Goal: Communication & Community: Connect with others

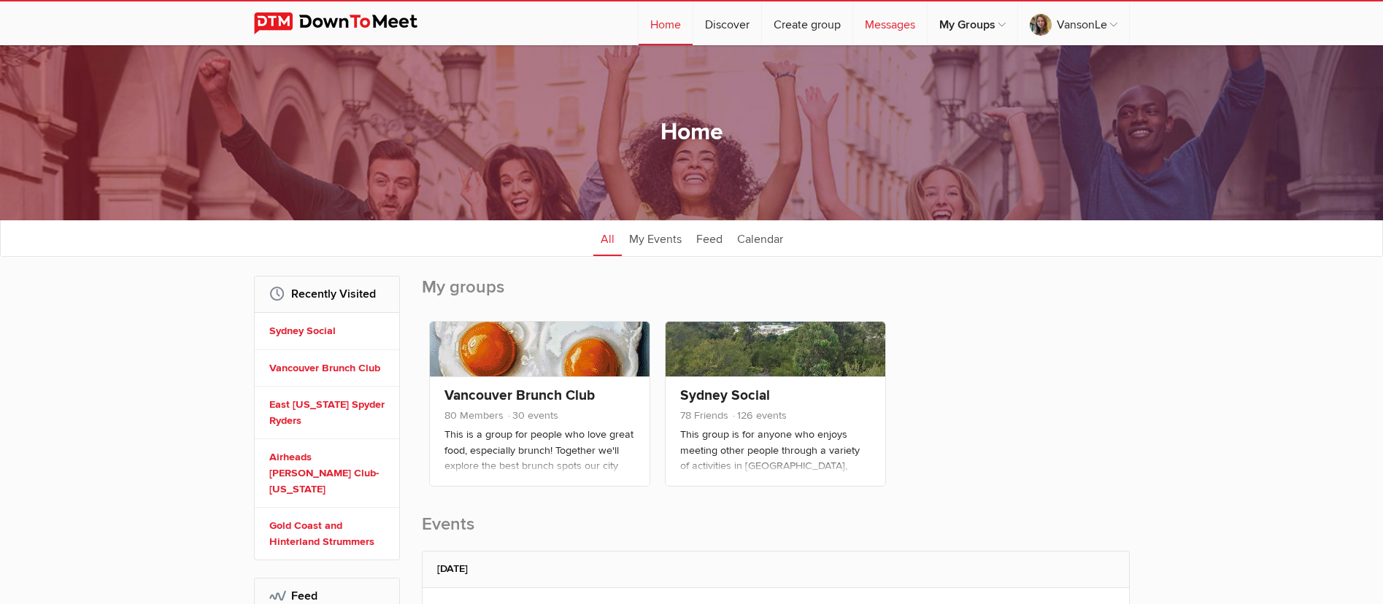
click at [880, 27] on link "Messages" at bounding box center [890, 23] width 74 height 44
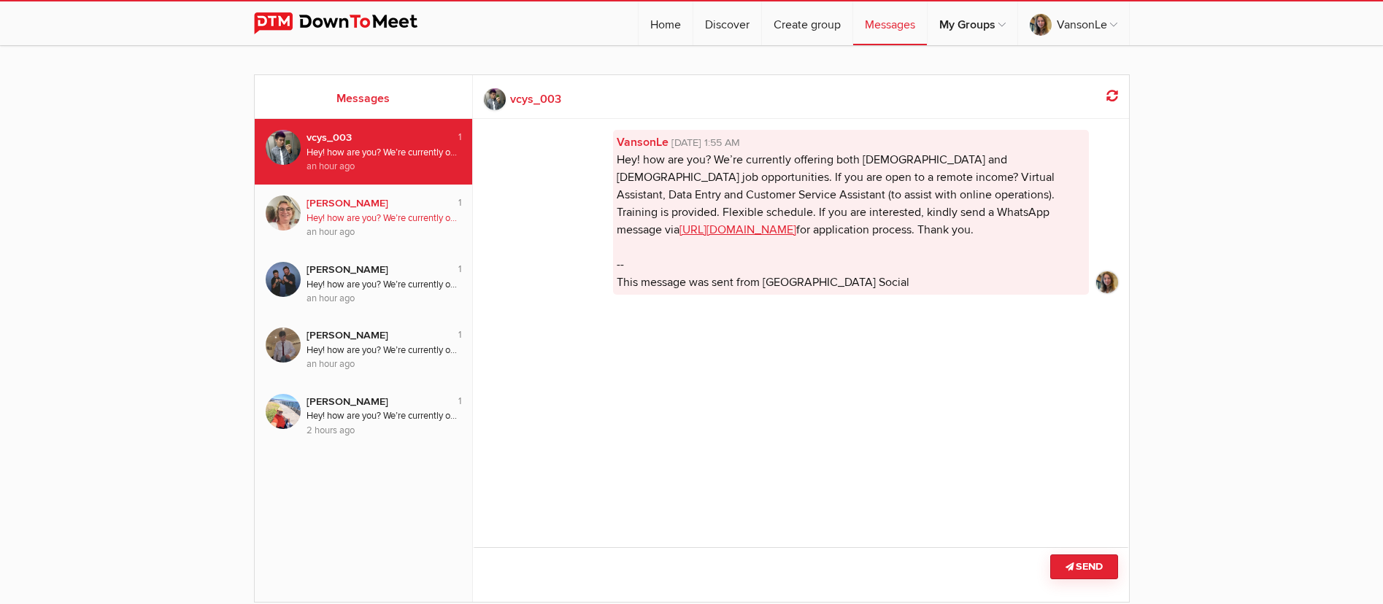
click at [366, 226] on div "an hour ago" at bounding box center [384, 233] width 155 height 14
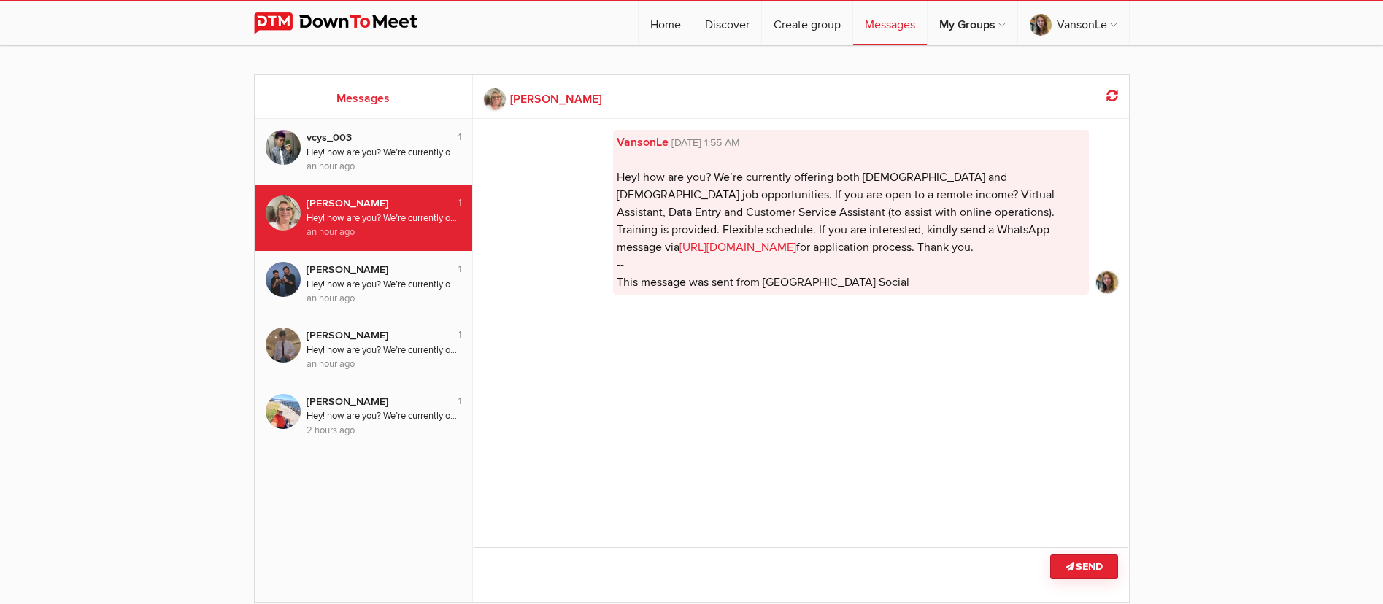
click at [1083, 568] on button "Send" at bounding box center [1084, 567] width 68 height 25
click at [1091, 569] on button "Send" at bounding box center [1084, 567] width 68 height 25
click at [1093, 570] on button "Send" at bounding box center [1084, 567] width 68 height 25
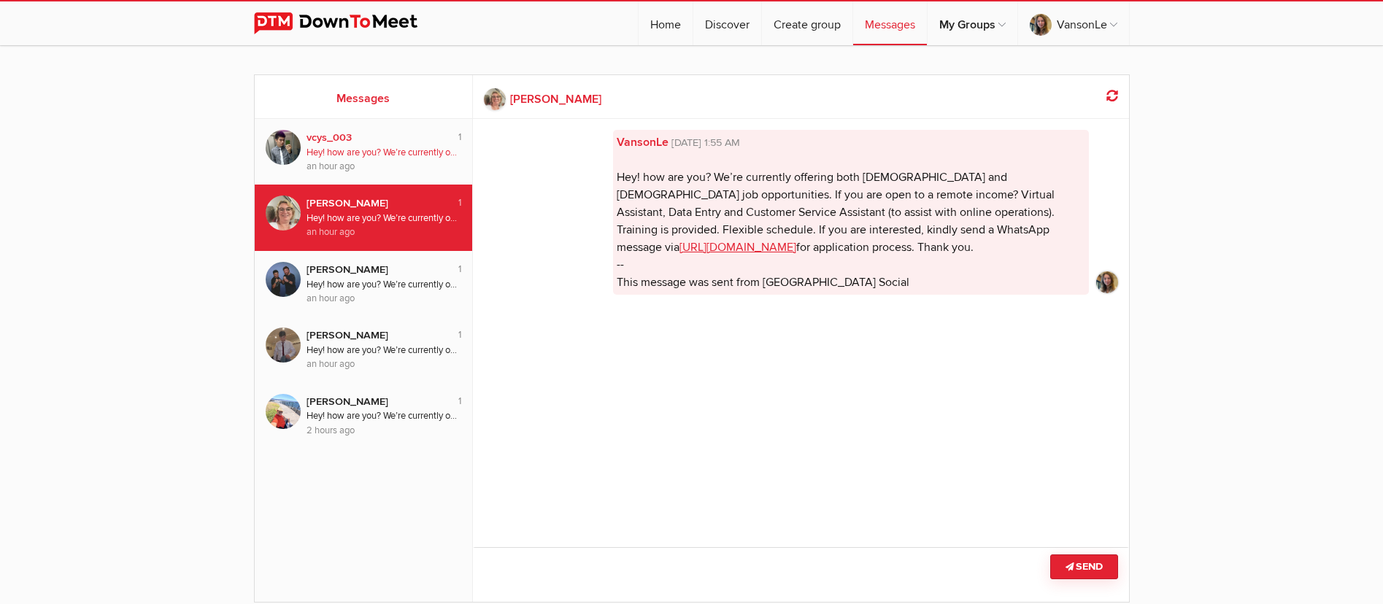
click at [393, 156] on div "Hey! how are you? We’re currently offering both [DEMOGRAPHIC_DATA] and [DEMOGRA…" at bounding box center [384, 153] width 155 height 14
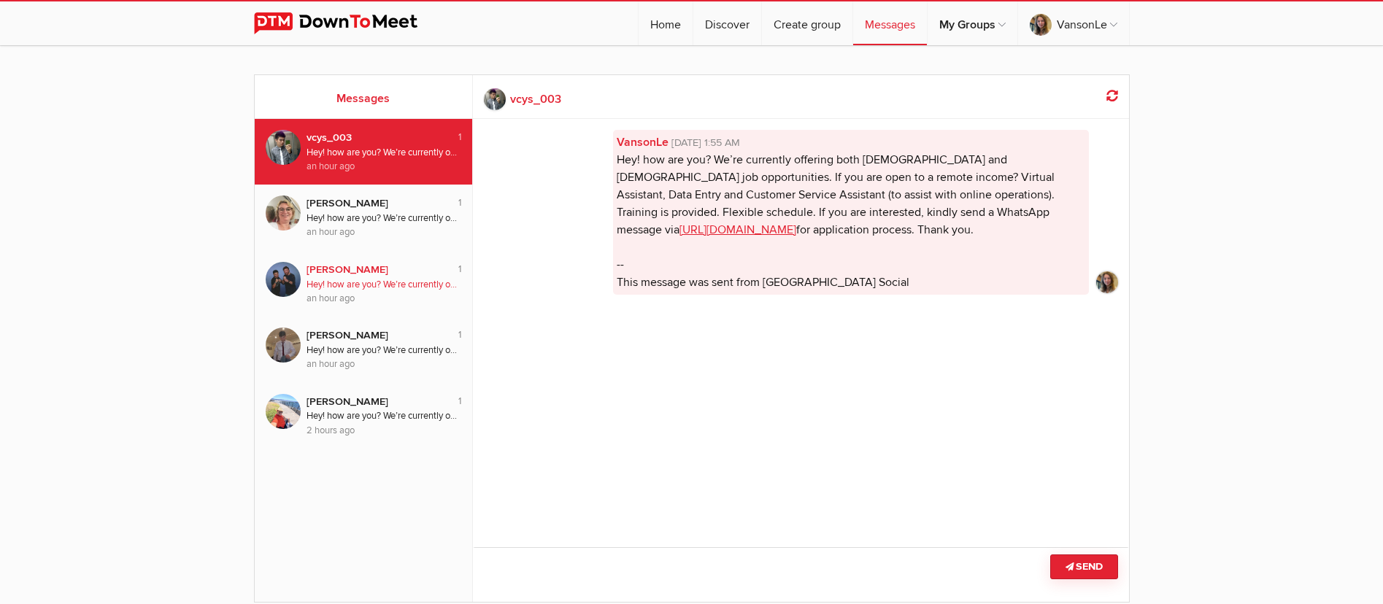
click at [421, 282] on div "Hey! how are you? We’re currently offering both [DEMOGRAPHIC_DATA] and [DEMOGRA…" at bounding box center [384, 285] width 155 height 14
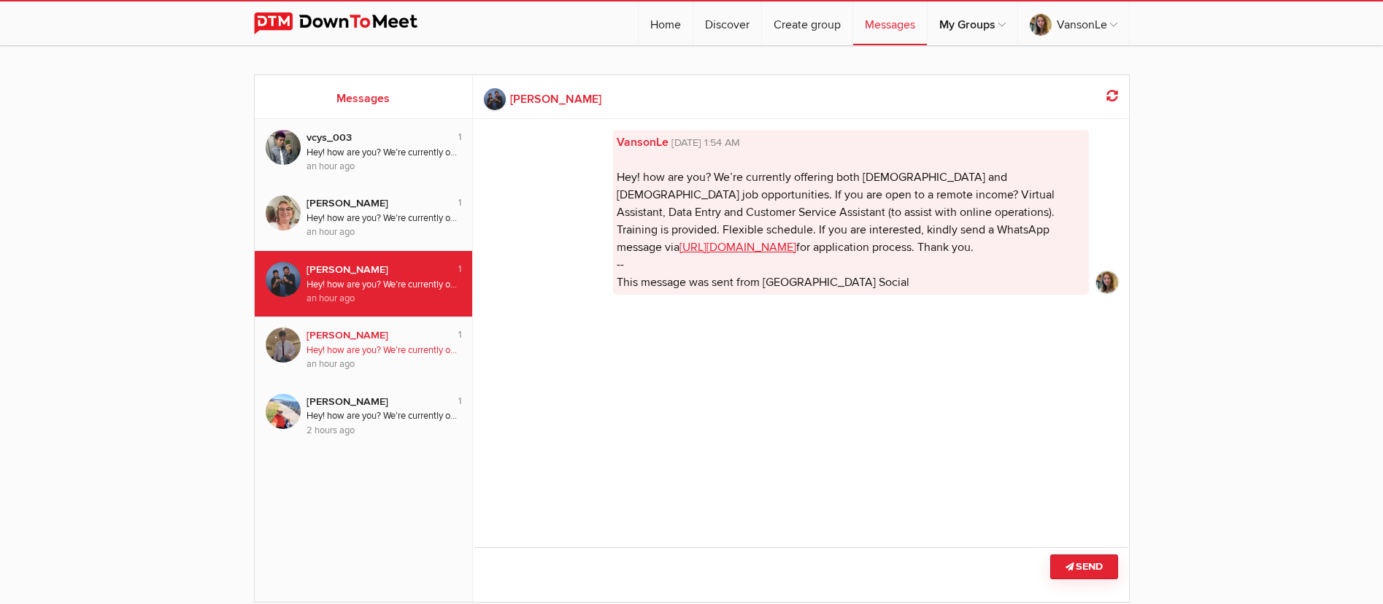
click at [406, 347] on div "Hey! how are you? We’re currently offering both [DEMOGRAPHIC_DATA] and [DEMOGRA…" at bounding box center [384, 351] width 155 height 14
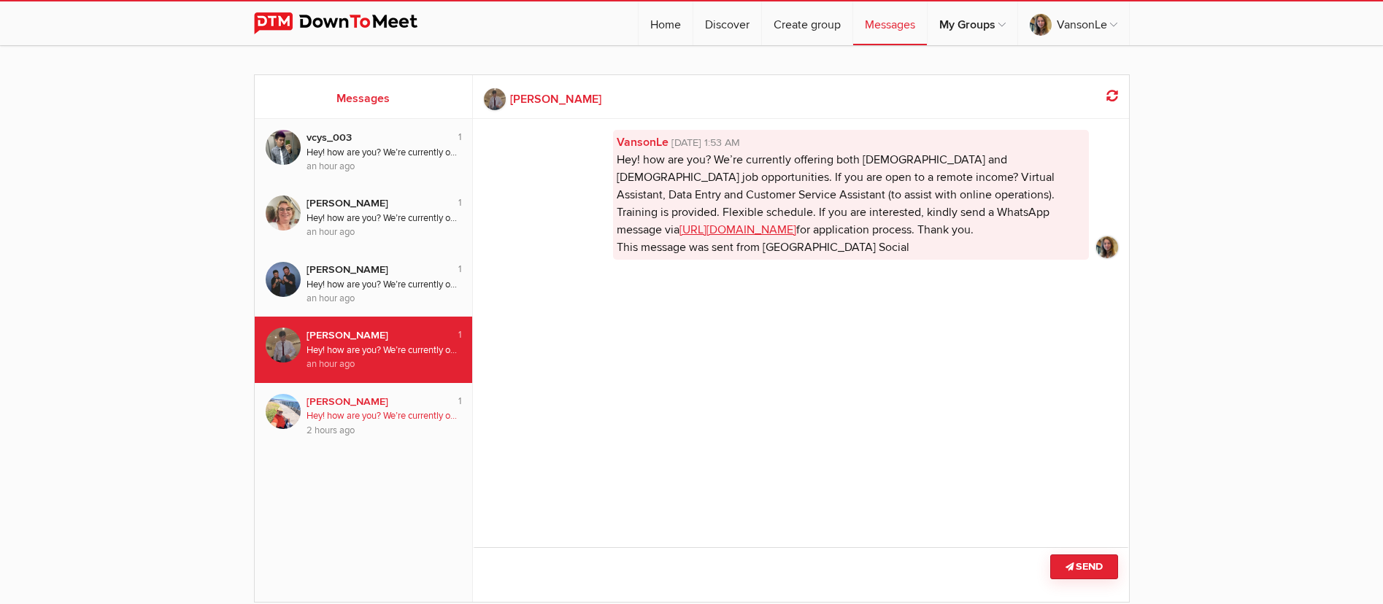
click at [368, 418] on div "Hey! how are you? We’re currently offering both [DEMOGRAPHIC_DATA] and [DEMOGRA…" at bounding box center [384, 416] width 155 height 14
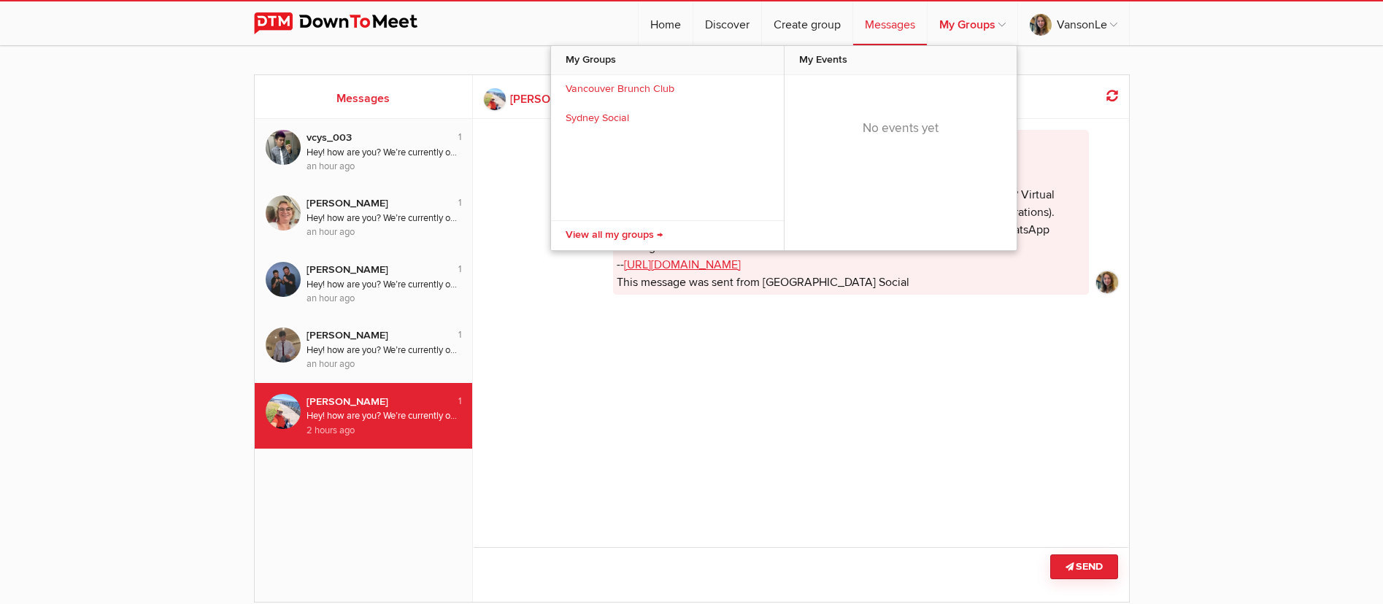
click at [959, 24] on link "My Groups" at bounding box center [973, 23] width 90 height 44
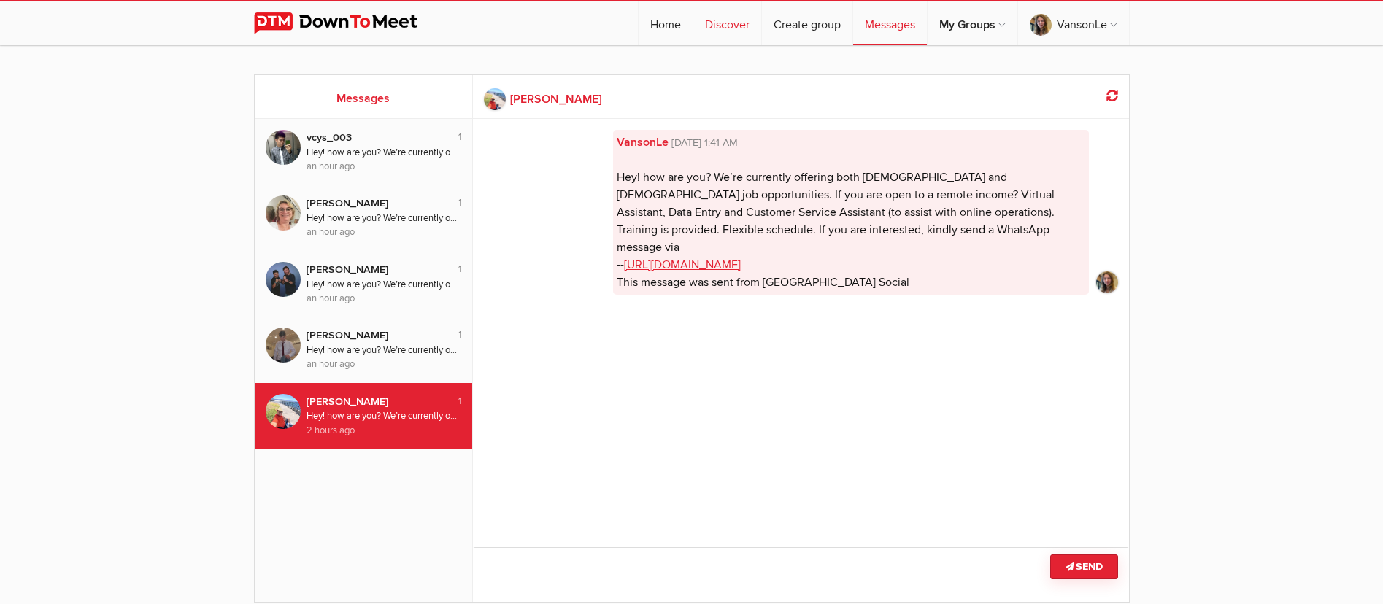
click at [709, 26] on link "Discover" at bounding box center [727, 23] width 68 height 44
select select "null"
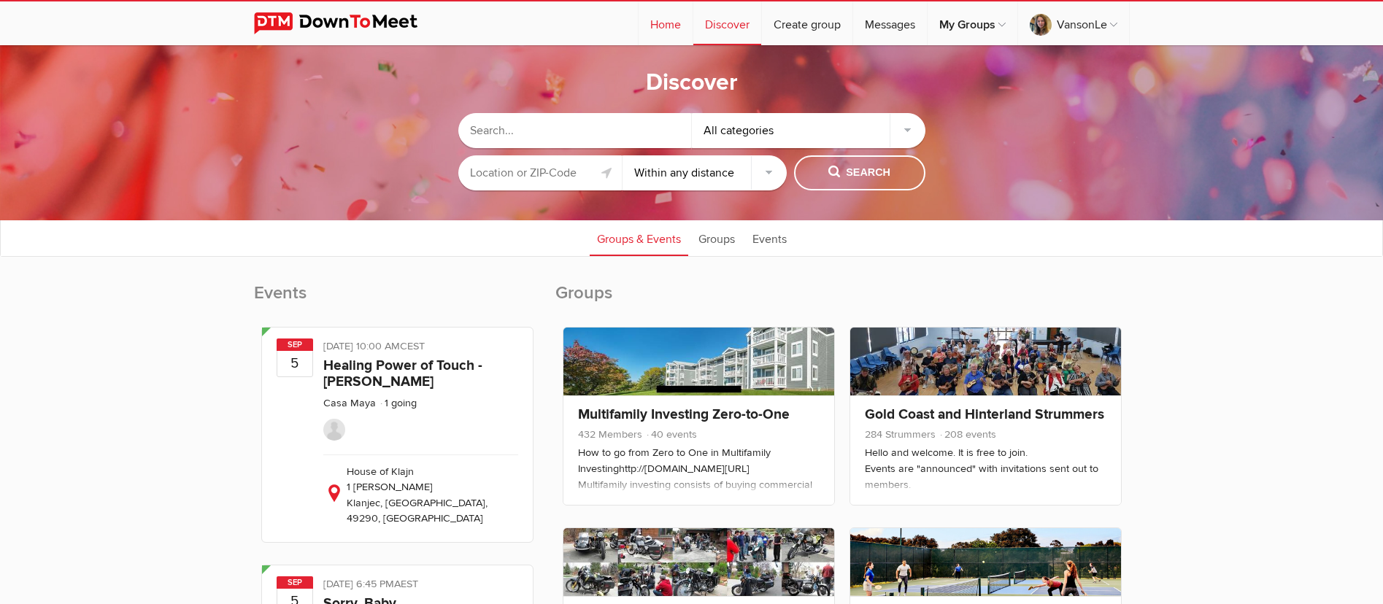
click at [670, 28] on link "Home" at bounding box center [666, 23] width 54 height 44
